Goal: Task Accomplishment & Management: Manage account settings

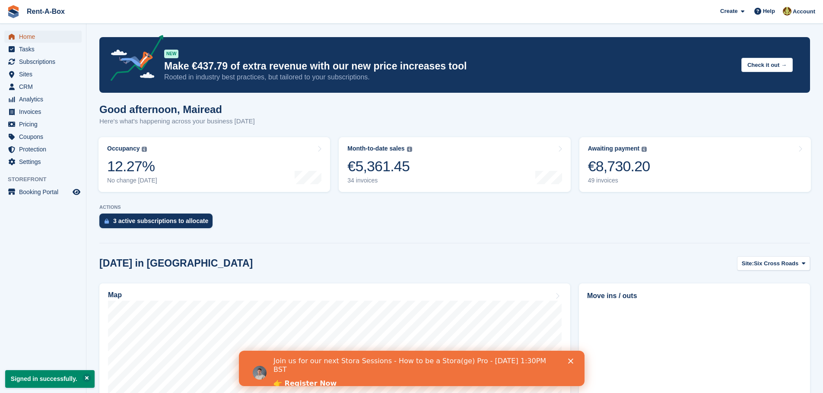
click at [32, 38] on span "Home" at bounding box center [45, 37] width 52 height 12
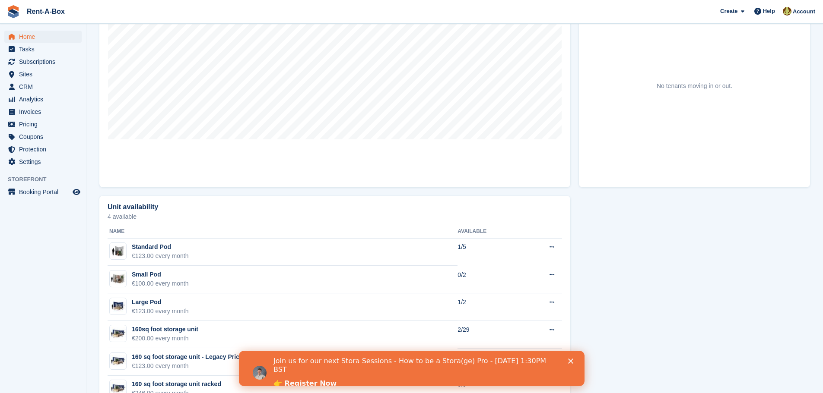
scroll to position [345, 0]
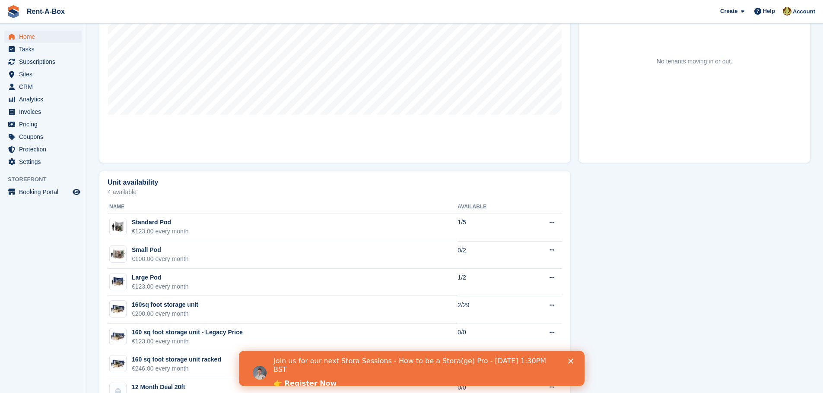
click at [569, 359] on icon "Close" at bounding box center [569, 361] width 5 height 5
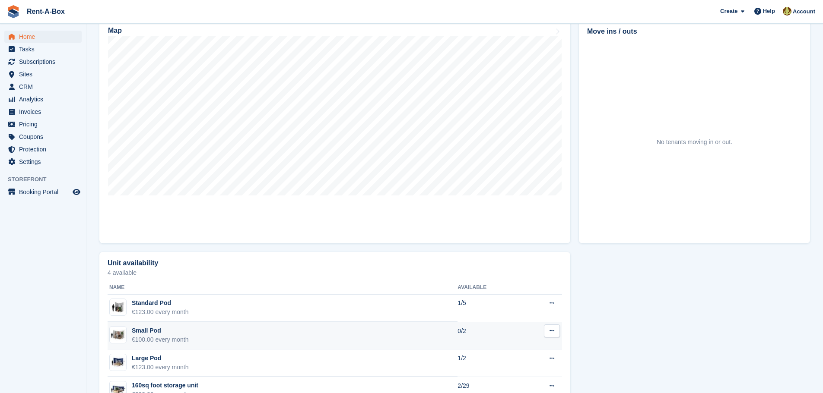
scroll to position [173, 0]
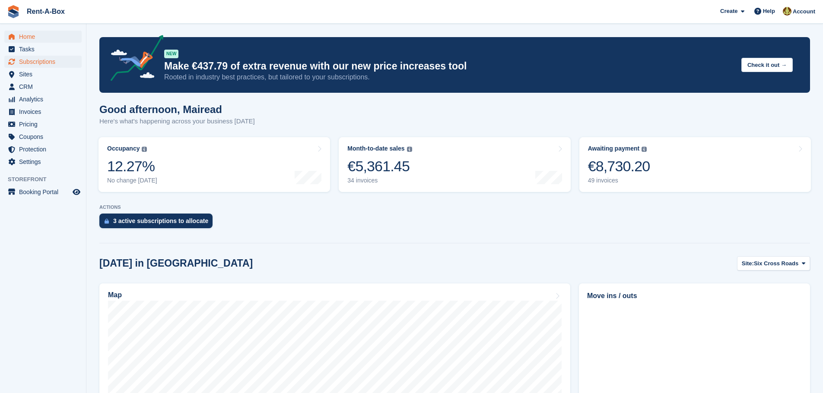
scroll to position [173, 0]
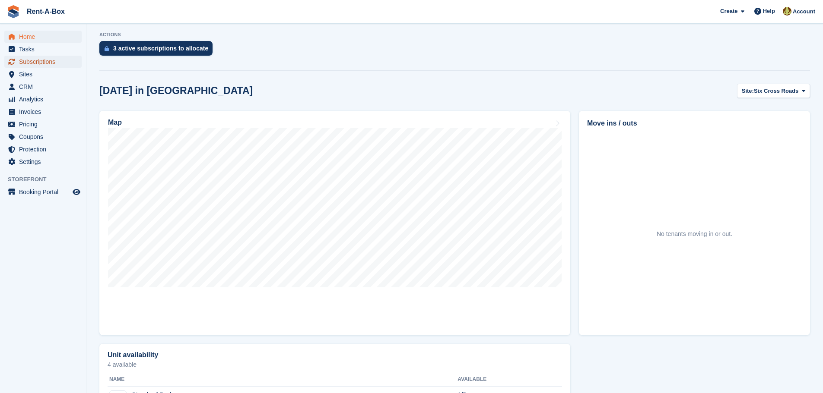
click at [40, 59] on span "Subscriptions" at bounding box center [45, 62] width 52 height 12
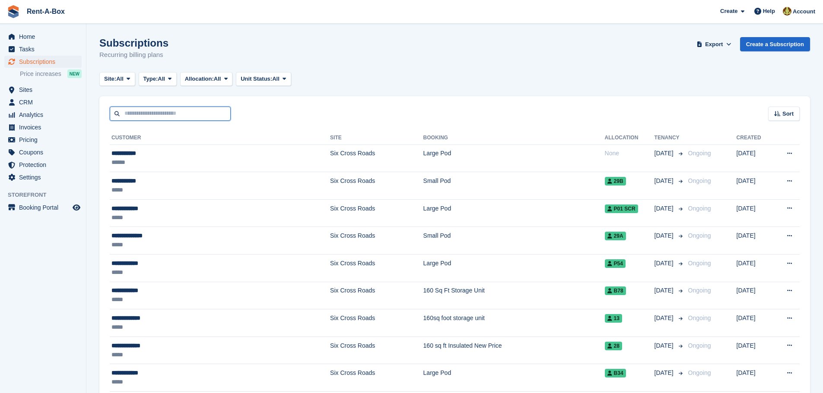
click at [152, 114] on input "text" at bounding box center [170, 114] width 121 height 14
type input "*****"
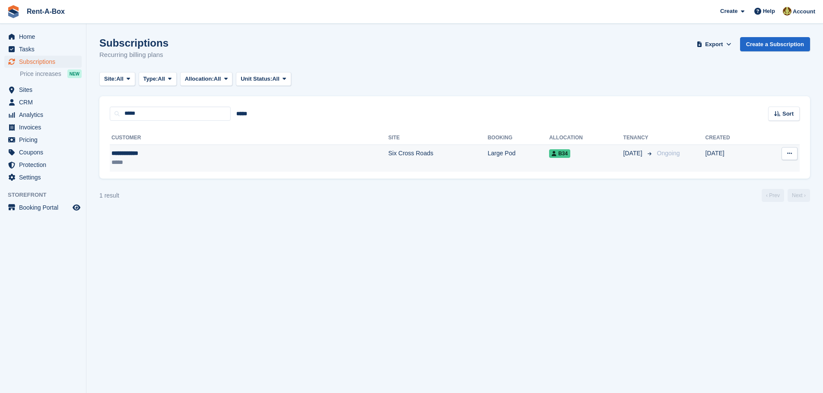
click at [388, 154] on td "Six Cross Roads" at bounding box center [437, 158] width 99 height 27
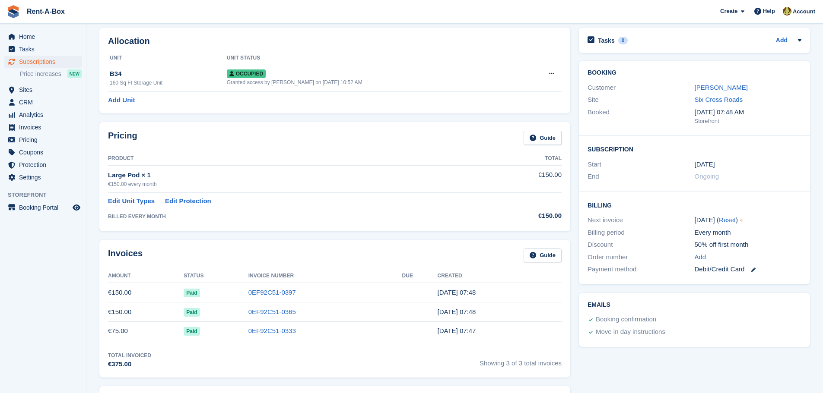
scroll to position [86, 0]
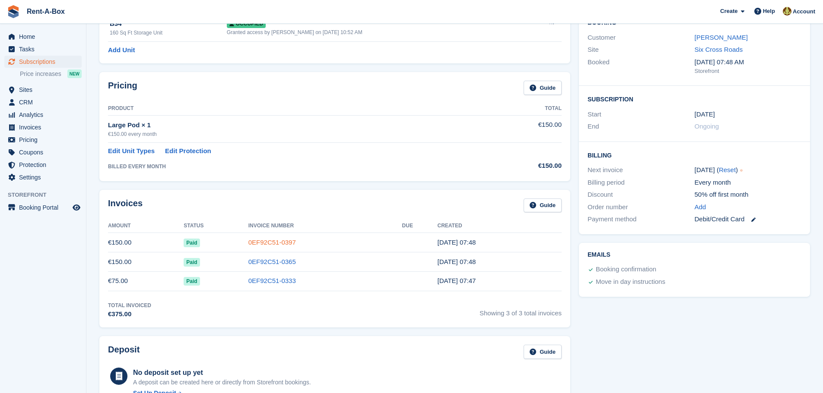
click at [255, 244] on link "0EF92C51-0397" at bounding box center [271, 242] width 47 height 7
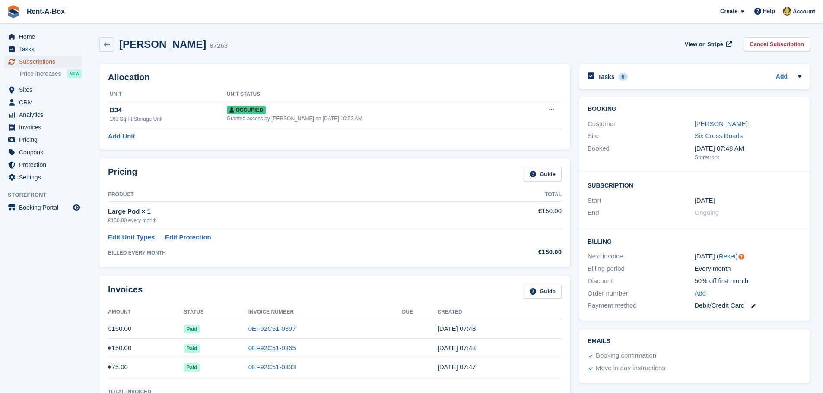
click at [30, 58] on span "Subscriptions" at bounding box center [45, 62] width 52 height 12
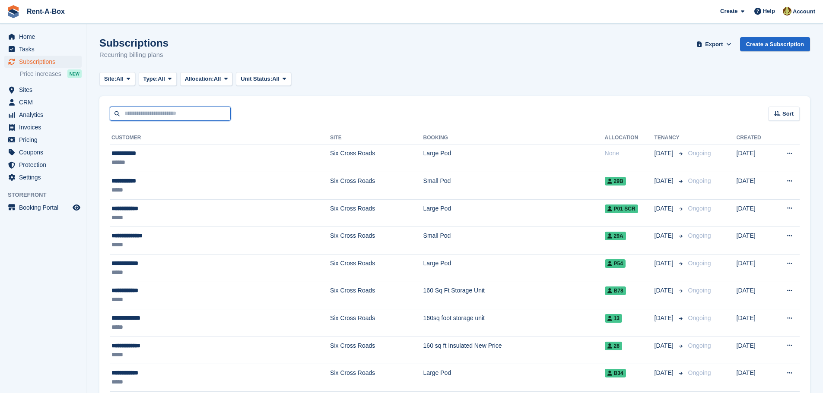
click at [171, 110] on input "text" at bounding box center [170, 114] width 121 height 14
type input "****"
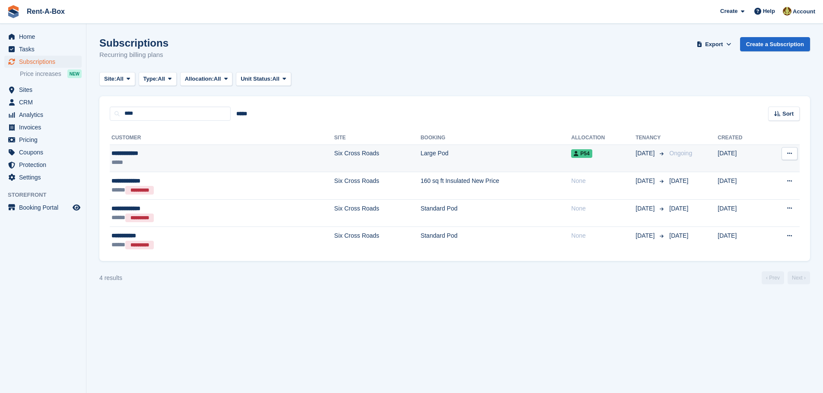
click at [137, 151] on div "**********" at bounding box center [168, 153] width 115 height 9
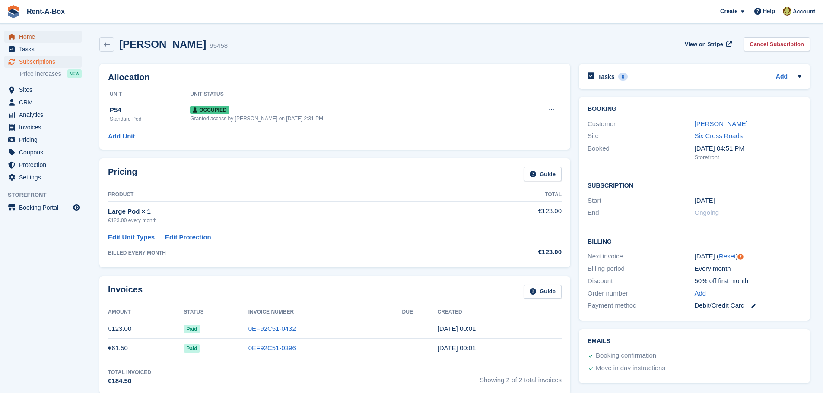
click at [35, 37] on span "Home" at bounding box center [45, 37] width 52 height 12
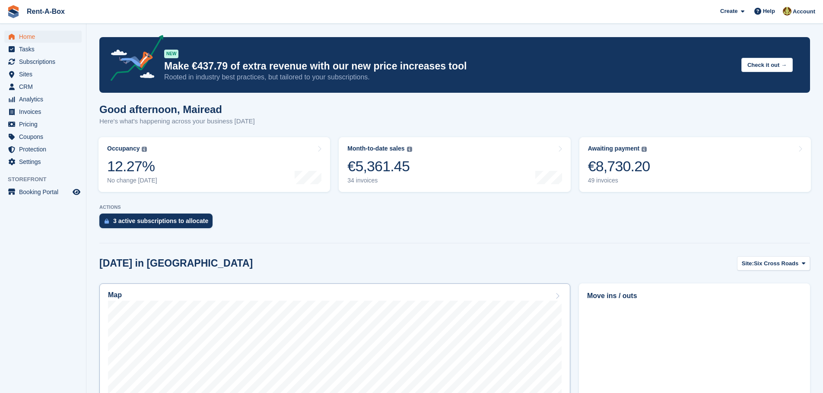
scroll to position [173, 0]
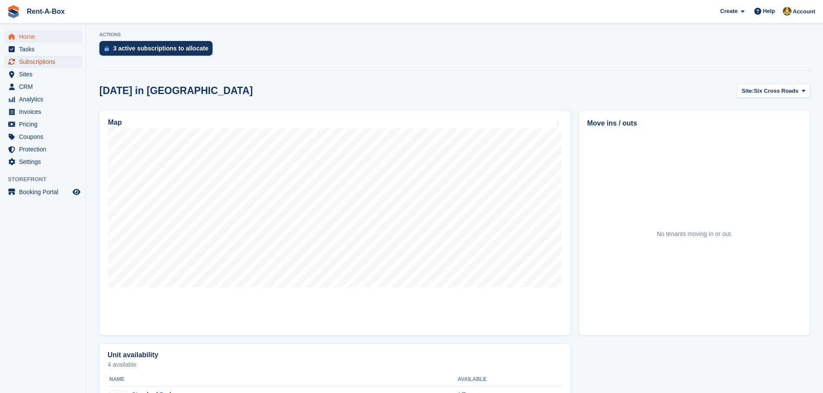
drag, startPoint x: 38, startPoint y: 63, endPoint x: 118, endPoint y: 74, distance: 81.2
click at [38, 63] on span "Subscriptions" at bounding box center [45, 62] width 52 height 12
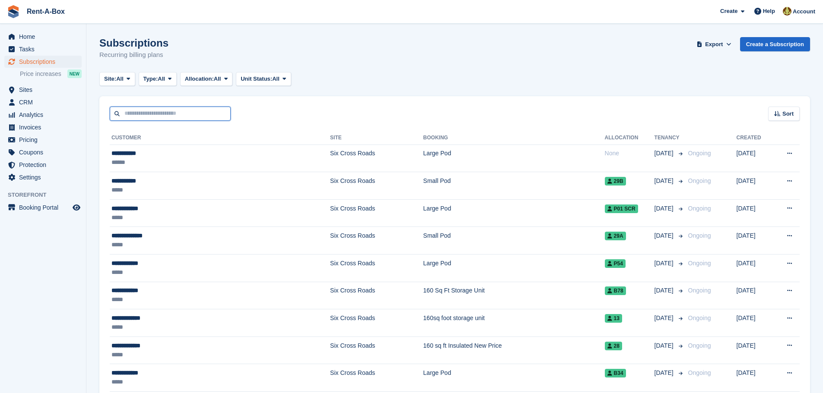
click at [163, 118] on input "text" at bounding box center [170, 114] width 121 height 14
type input "*****"
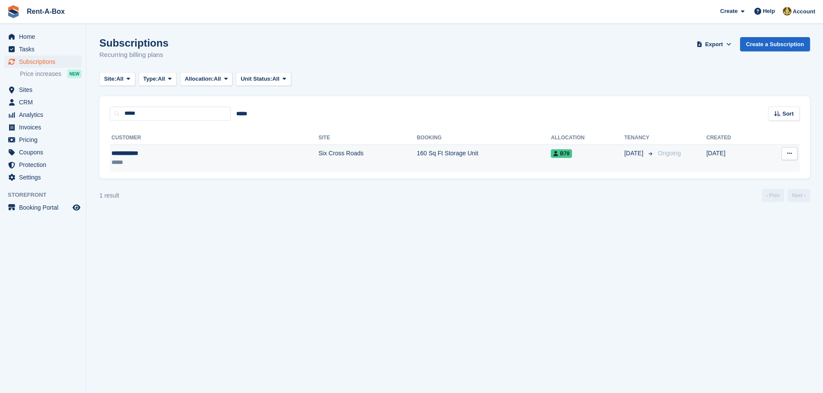
click at [318, 152] on td "Six Cross Roads" at bounding box center [367, 158] width 98 height 27
